Goal: Check status: Check status

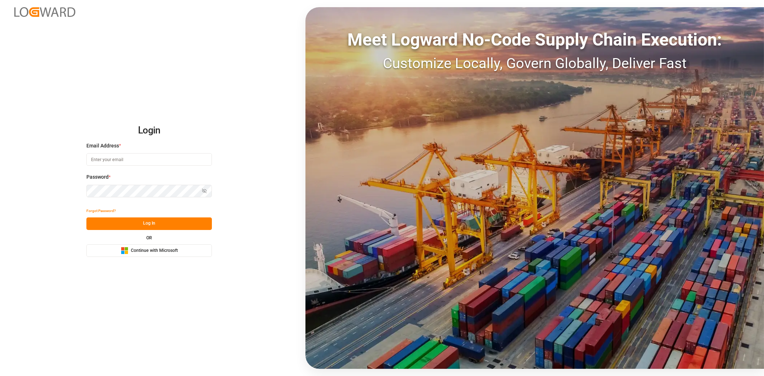
click at [151, 251] on span "Continue with Microsoft" at bounding box center [154, 251] width 47 height 6
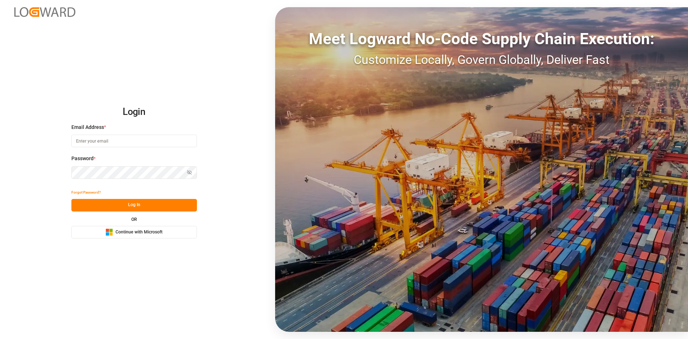
click at [132, 230] on span "Continue with Microsoft" at bounding box center [139, 232] width 47 height 6
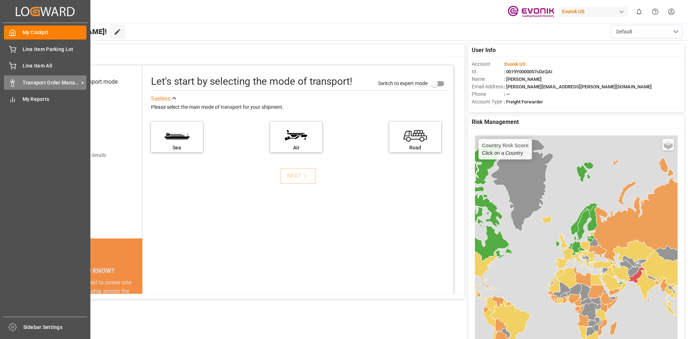
click at [51, 85] on span "Transport Order Management" at bounding box center [51, 83] width 57 height 8
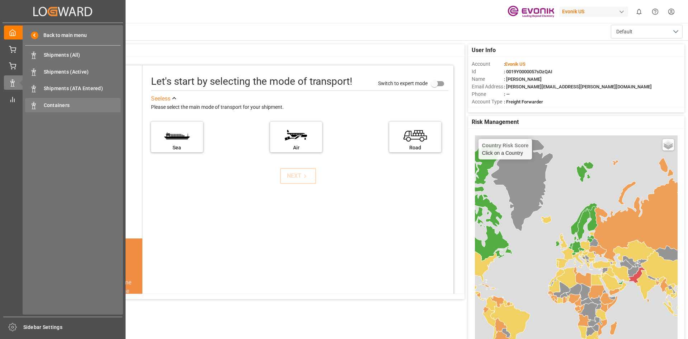
click at [51, 105] on span "Containers" at bounding box center [82, 106] width 77 height 8
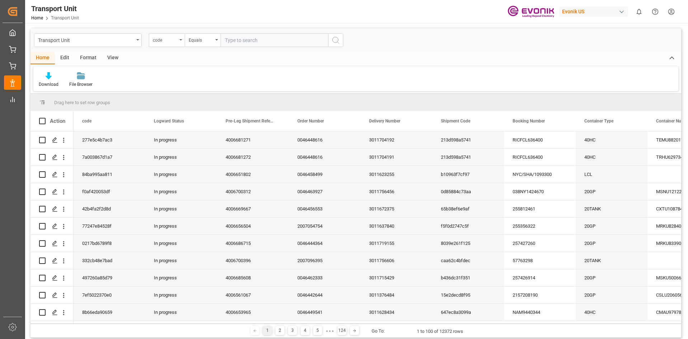
click at [184, 44] on div "code" at bounding box center [167, 40] width 36 height 14
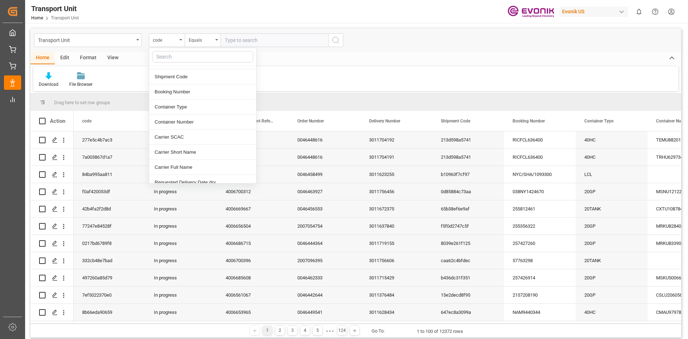
scroll to position [108, 0]
click at [188, 85] on div "Container Number" at bounding box center [202, 86] width 107 height 15
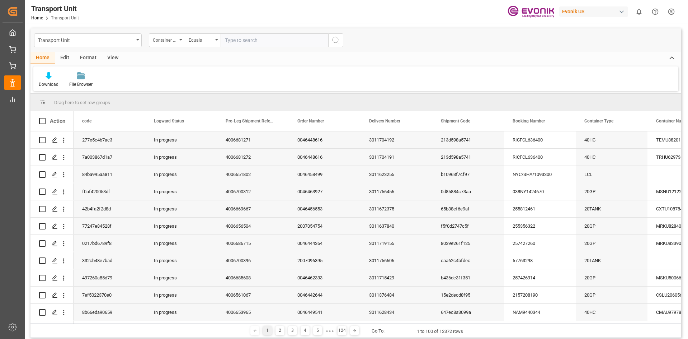
click at [262, 41] on input "text" at bounding box center [275, 40] width 108 height 14
paste input "MRKU9805400"
type input "MRKU9805400"
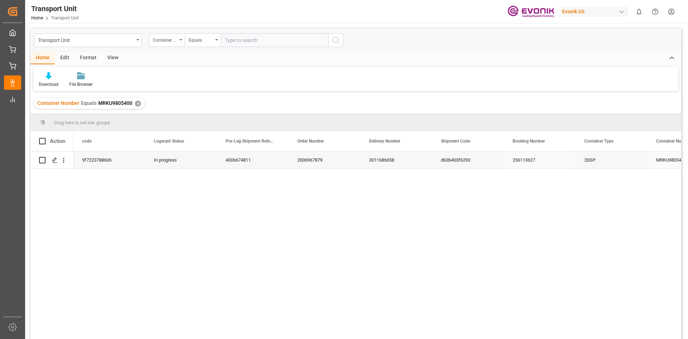
click at [378, 162] on div "3011686058" at bounding box center [397, 159] width 72 height 17
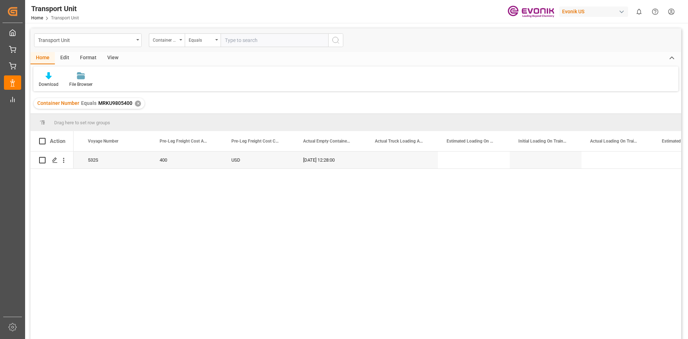
scroll to position [0, 1508]
